Goal: Check status: Check status

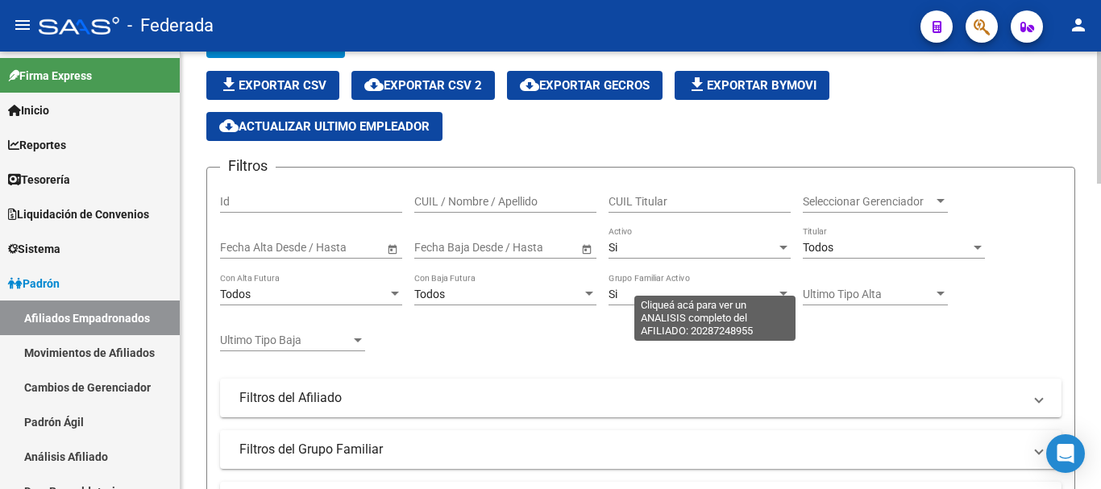
scroll to position [81, 0]
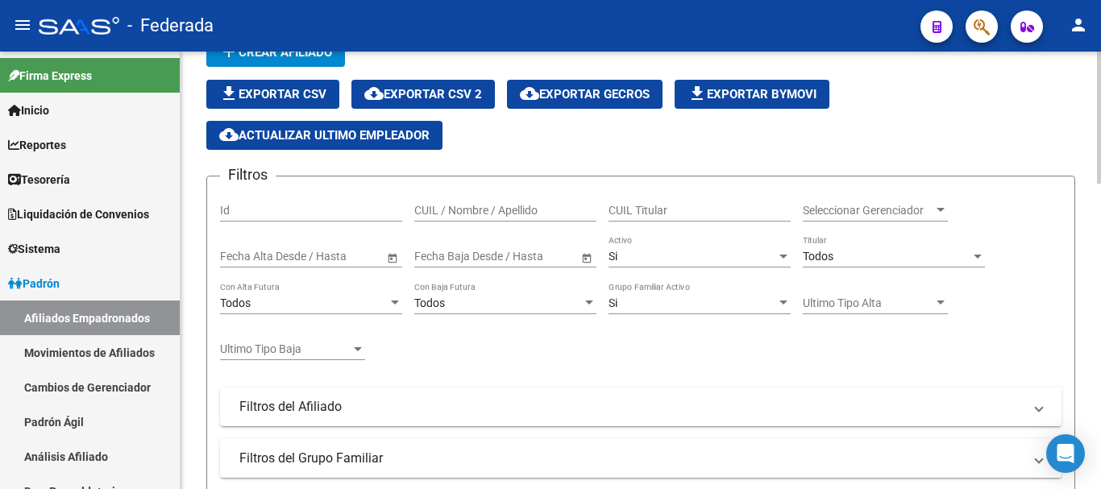
click at [871, 202] on div "Seleccionar Gerenciador Seleccionar Gerenciador" at bounding box center [875, 205] width 145 height 32
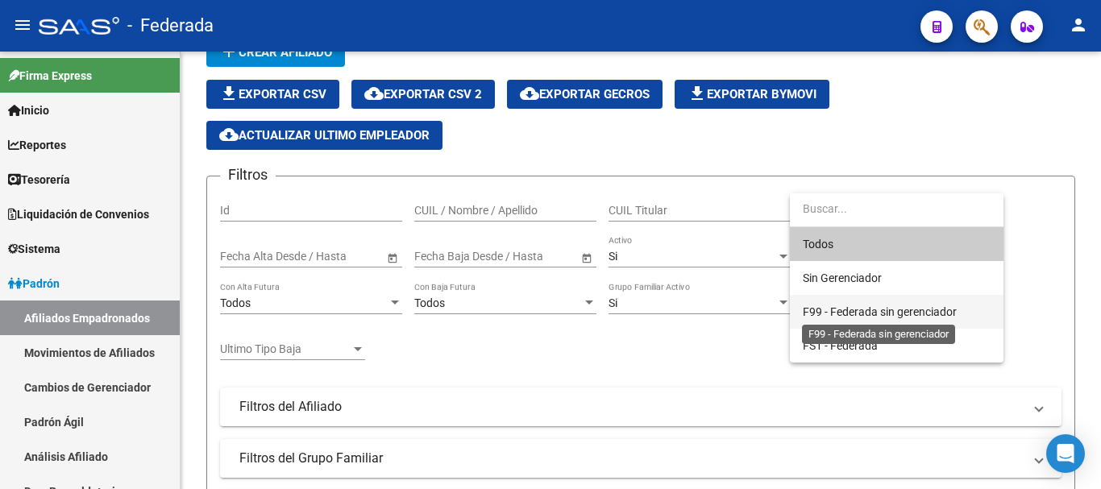
click at [870, 306] on span "F99 - Federada sin gerenciador" at bounding box center [880, 312] width 154 height 13
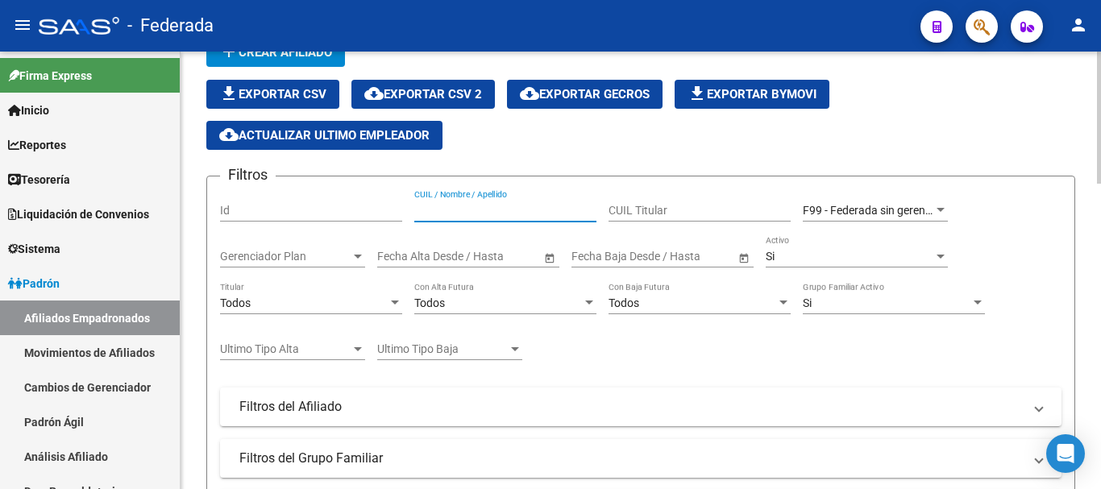
click at [515, 204] on input "CUIL / Nombre / Apellido" at bounding box center [505, 211] width 182 height 14
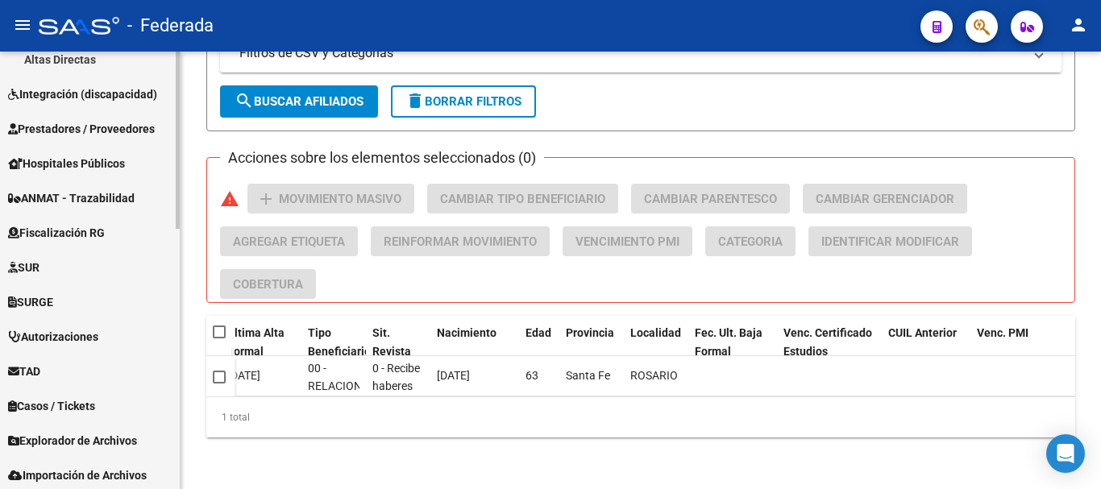
scroll to position [643, 0]
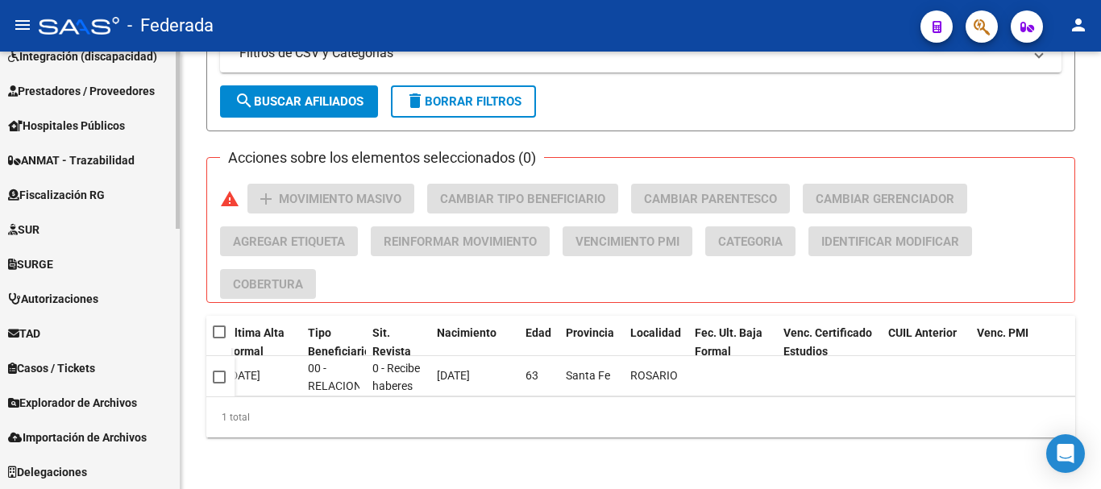
type input "[PERSON_NAME]"
click at [122, 407] on span "Explorador de Archivos" at bounding box center [72, 403] width 129 height 18
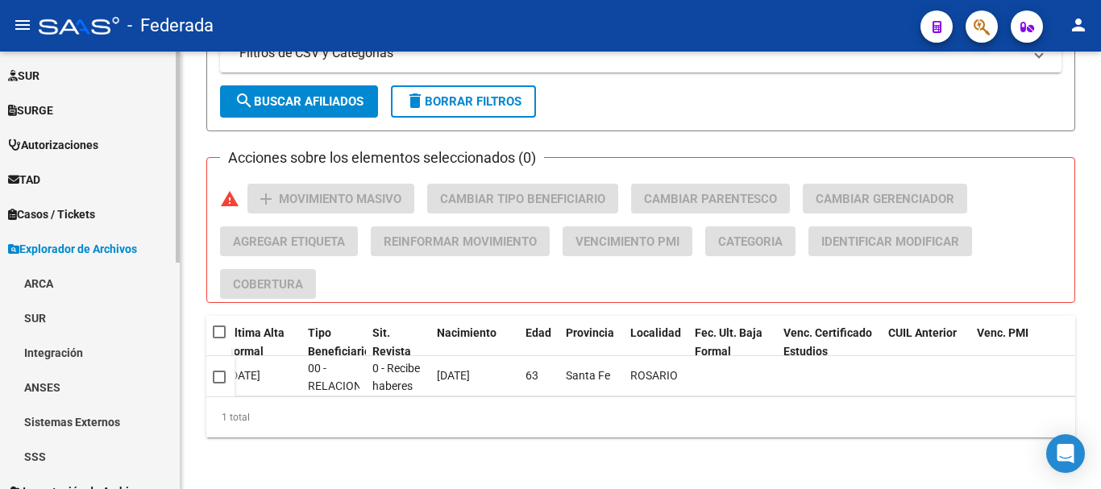
scroll to position [423, 0]
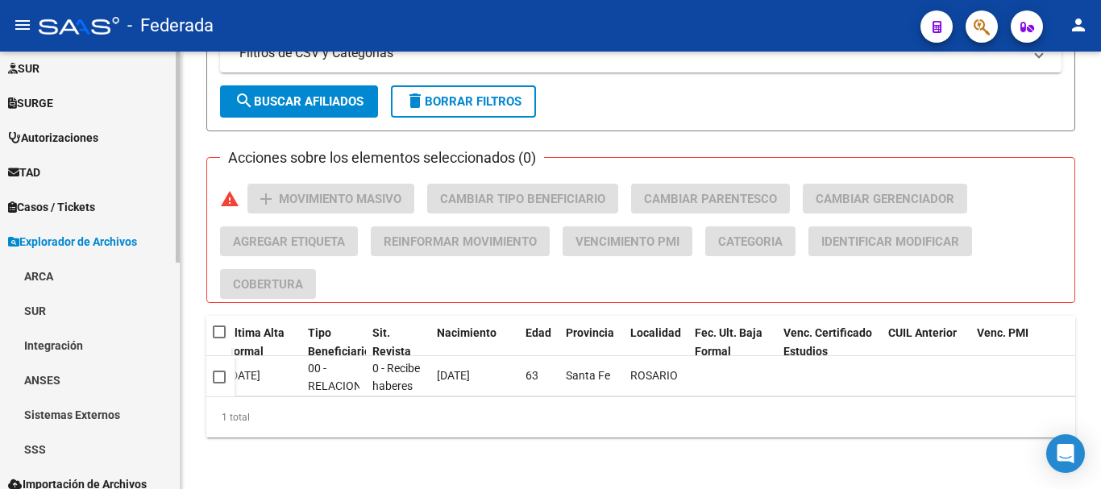
click at [123, 456] on link "SSS" at bounding box center [90, 449] width 180 height 35
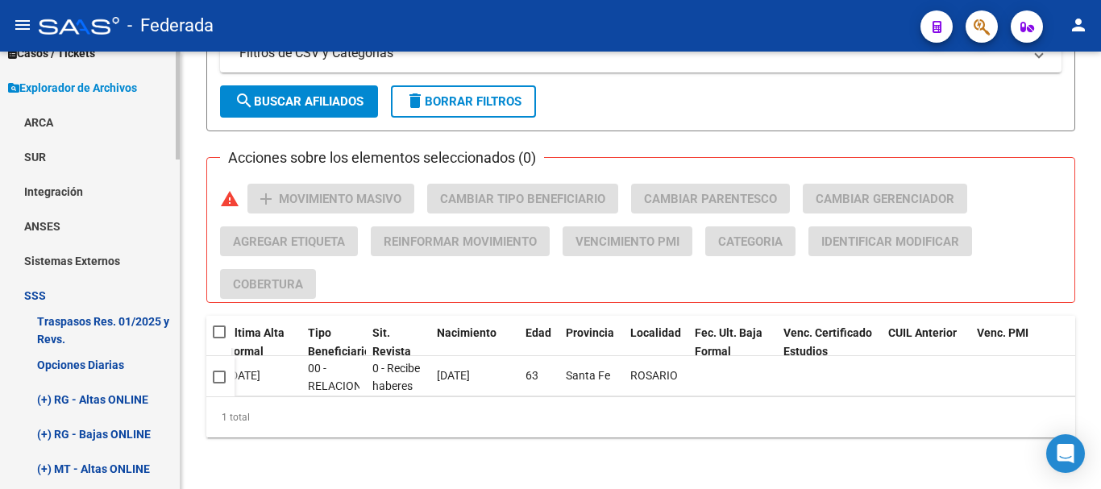
scroll to position [585, 0]
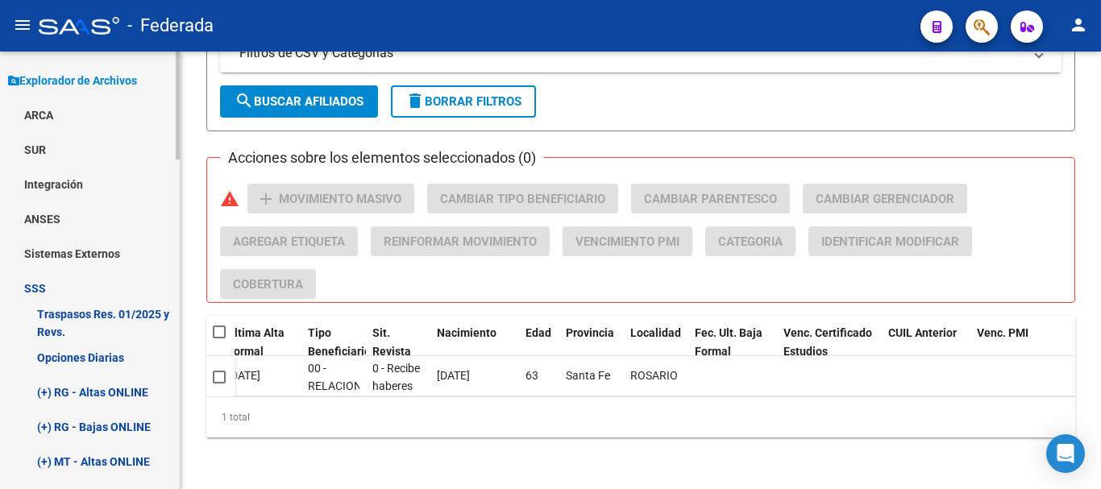
click at [134, 367] on link "Opciones Diarias" at bounding box center [90, 357] width 180 height 35
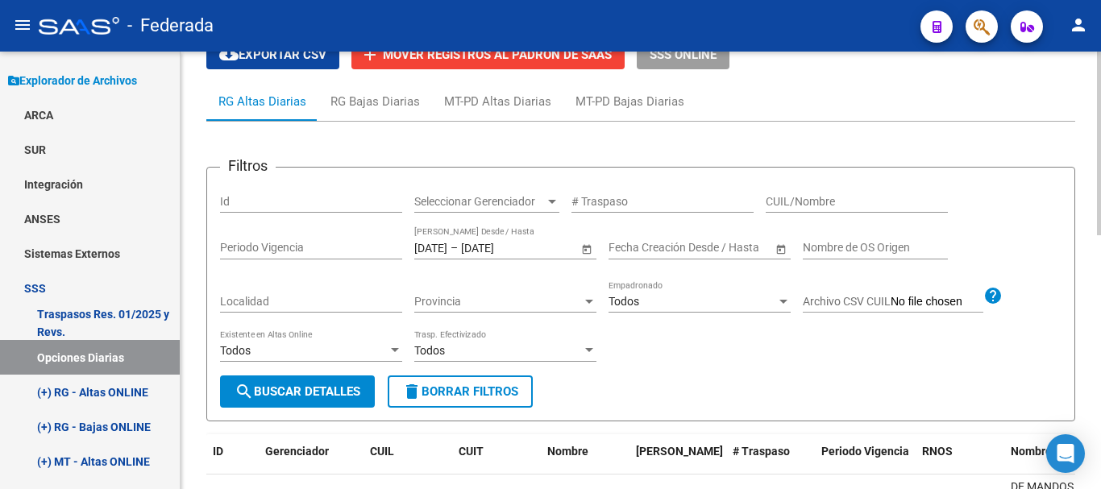
scroll to position [81, 0]
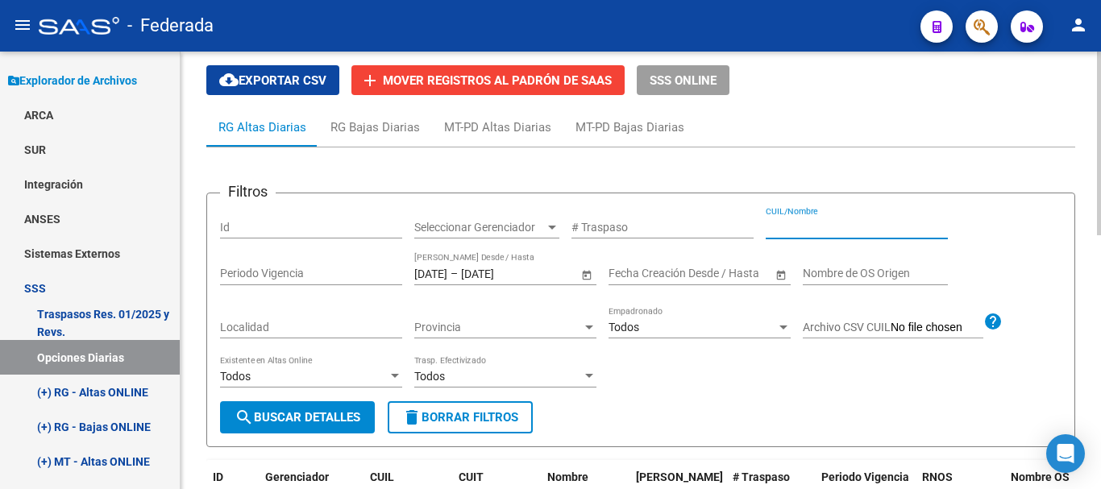
click at [805, 224] on input "CUIL/Nombre" at bounding box center [857, 228] width 182 height 14
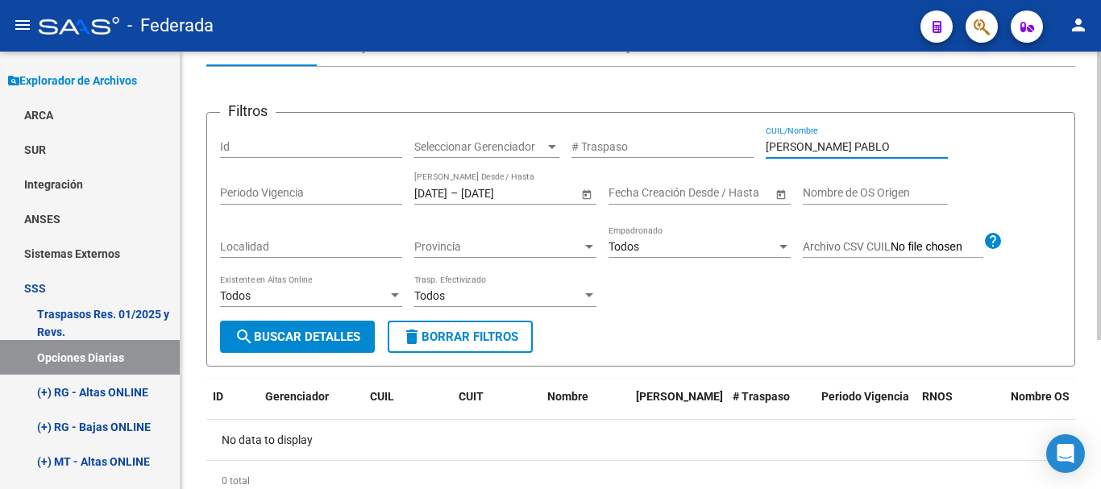
scroll to position [226, 0]
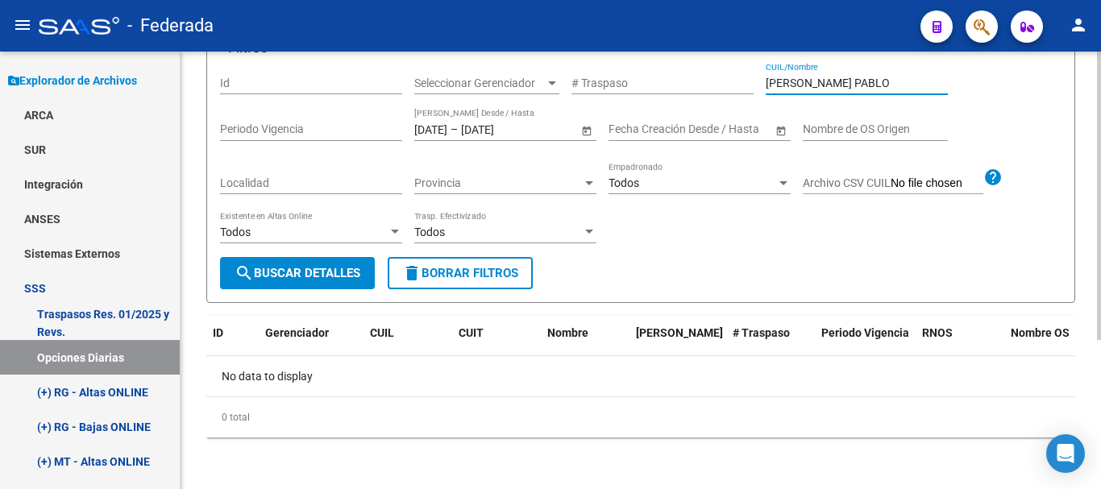
type input "[PERSON_NAME] PABLO"
click at [455, 121] on div "[DATE] [DATE] – [DATE] [DATE] Fecha Traspaso Desde / Hasta" at bounding box center [496, 125] width 164 height 32
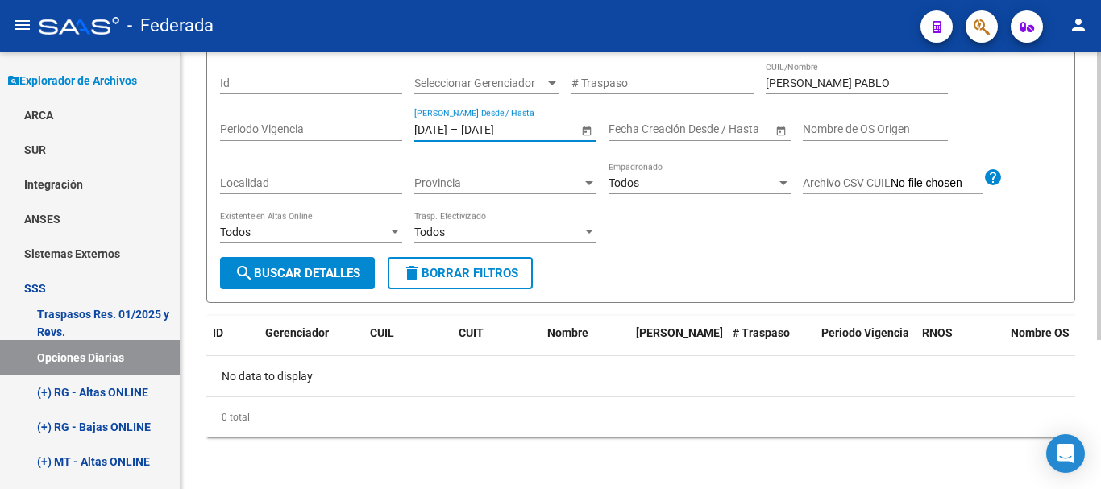
click at [457, 141] on div "[DATE] [DATE] – [DATE] [DATE] Fecha Traspaso Desde / Hasta" at bounding box center [505, 132] width 182 height 46
click at [447, 128] on input "[DATE]" at bounding box center [430, 130] width 33 height 14
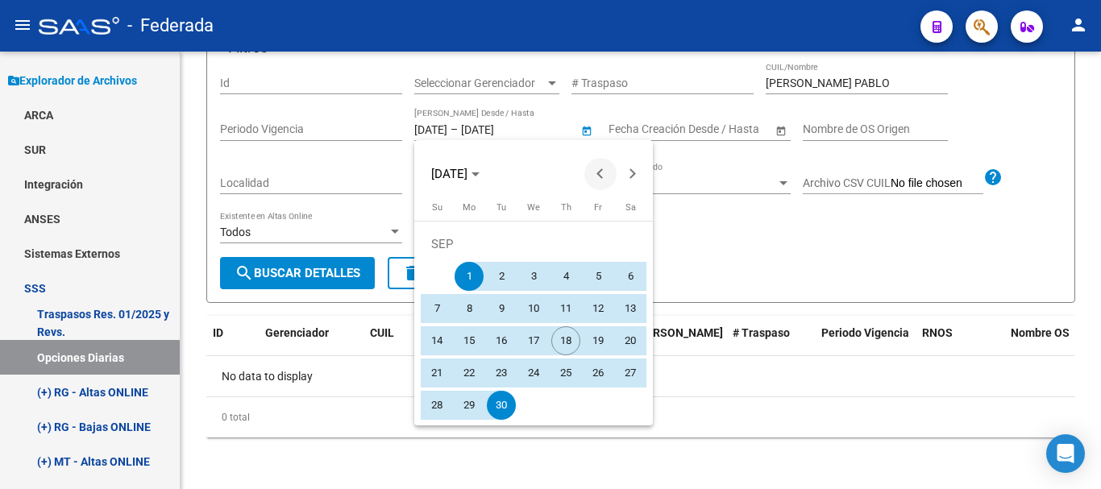
click at [600, 164] on span "Previous month" at bounding box center [601, 174] width 32 height 32
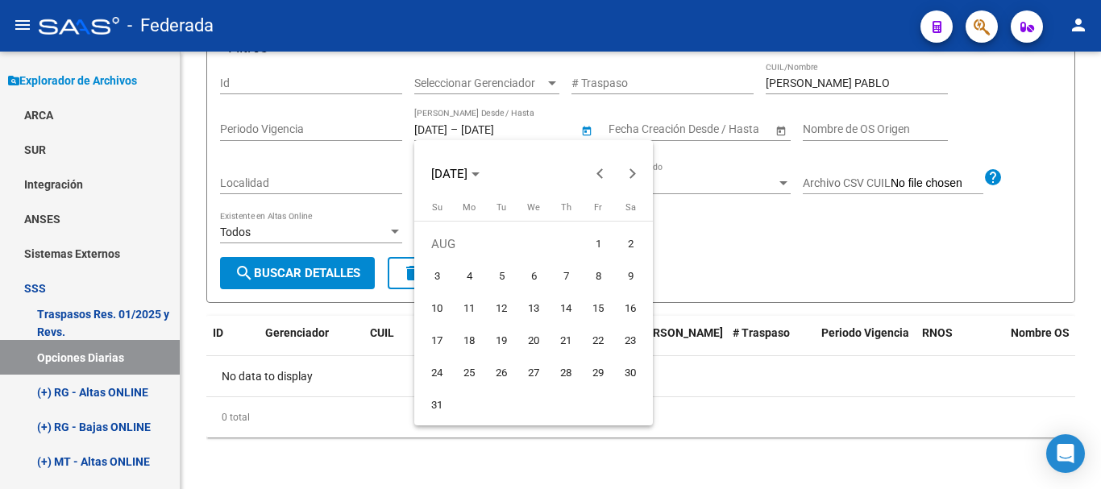
click at [599, 230] on span "1" at bounding box center [598, 244] width 29 height 29
type input "[DATE]"
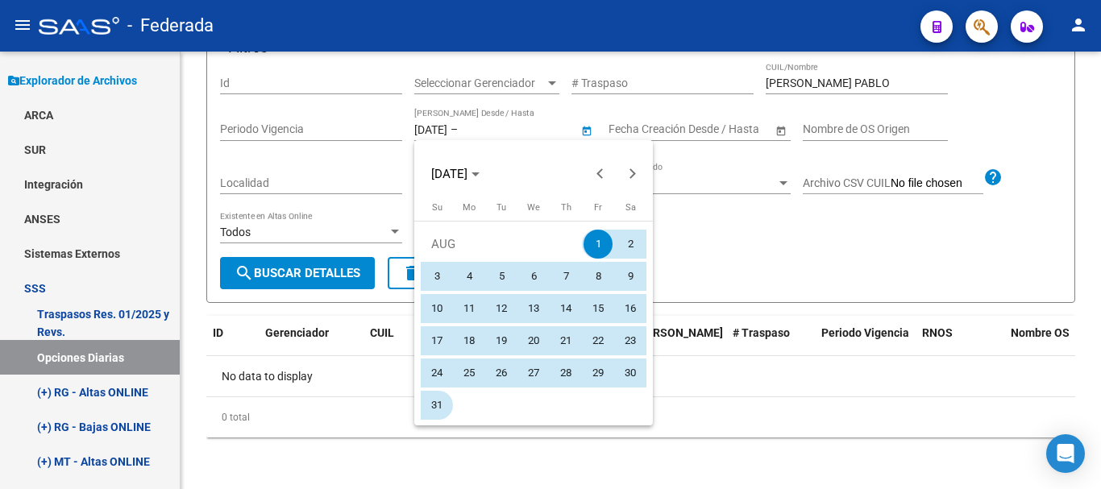
click at [439, 396] on span "31" at bounding box center [436, 405] width 29 height 29
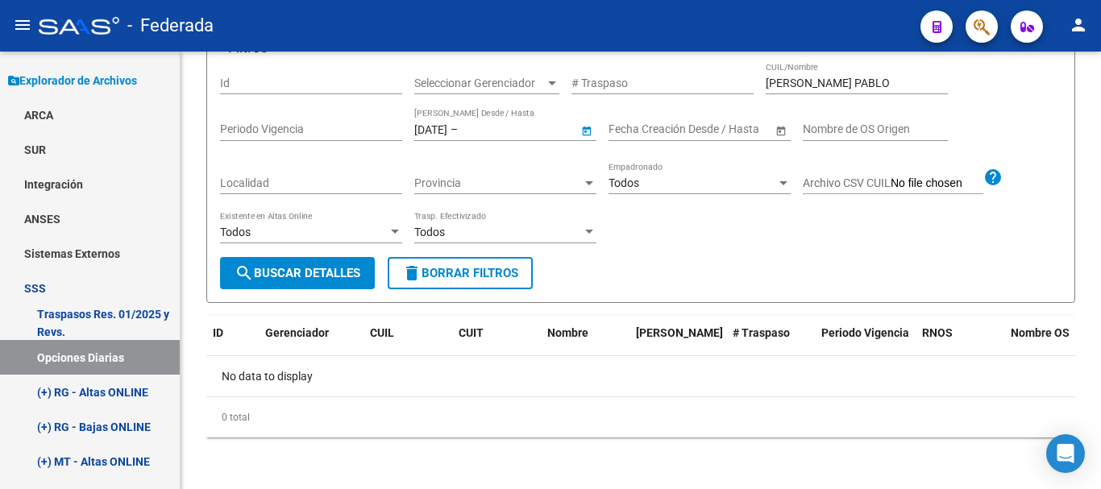
type input "[DATE]"
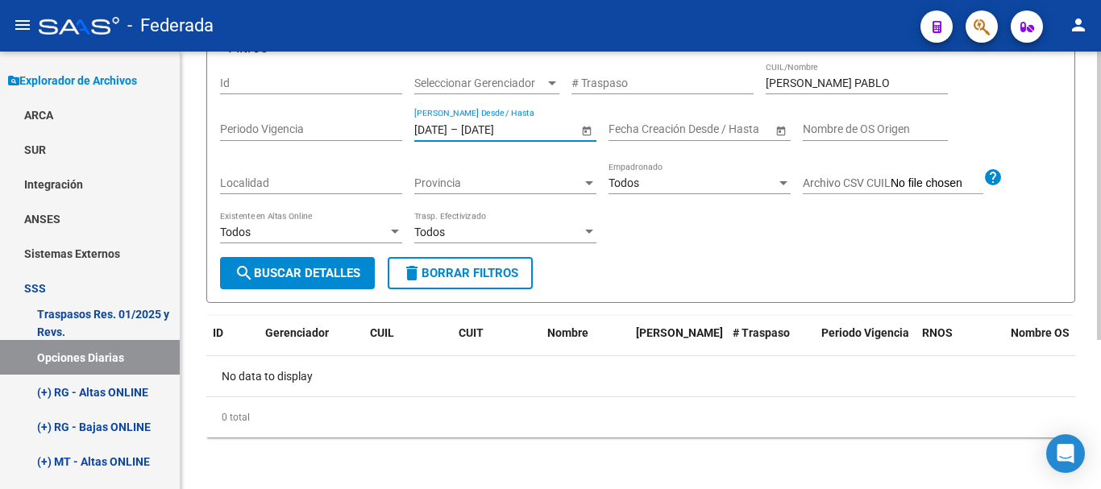
click at [370, 278] on button "search Buscar Detalles" at bounding box center [297, 273] width 155 height 32
